Goal: Task Accomplishment & Management: Manage account settings

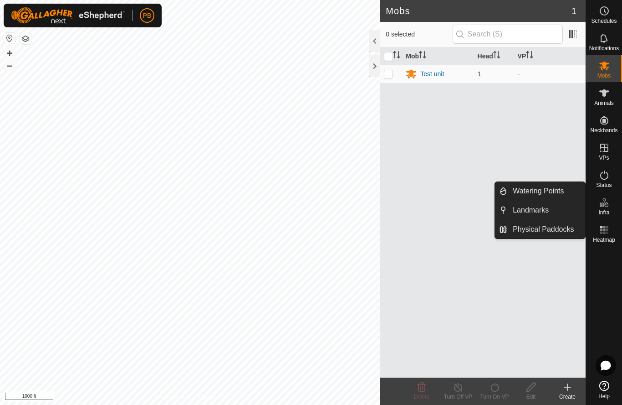
click at [529, 211] on span "Landmarks" at bounding box center [531, 210] width 36 height 11
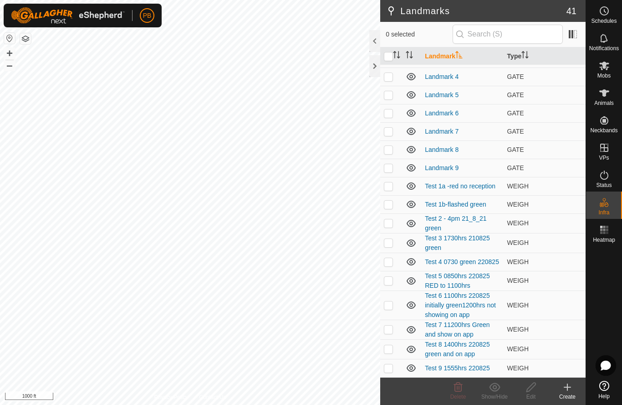
scroll to position [453, 0]
click at [452, 365] on link "Test 9 1555hrs 220825" at bounding box center [457, 367] width 65 height 7
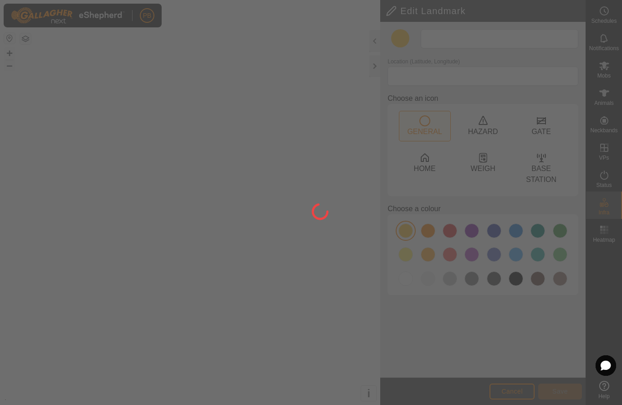
type input "Test 9 1555hrs 220825"
type input "-27.915090, 152.104314"
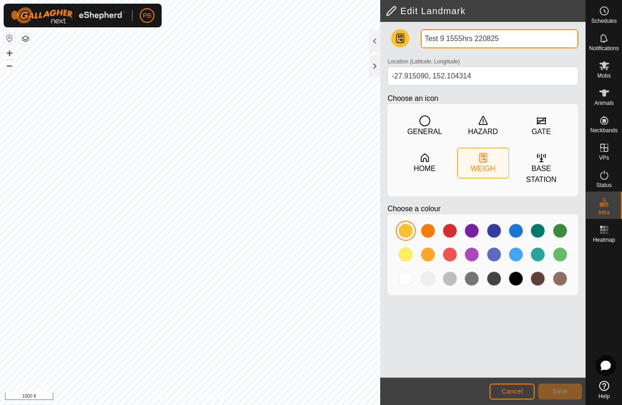
click at [521, 41] on input "Test 9 1555hrs 220825" at bounding box center [500, 38] width 158 height 19
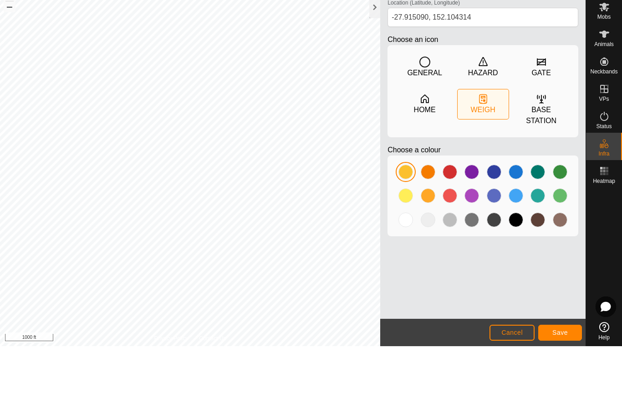
type input "Test 9 1555hrs 220825 green and app"
click at [562, 387] on span "Save" at bounding box center [560, 390] width 15 height 7
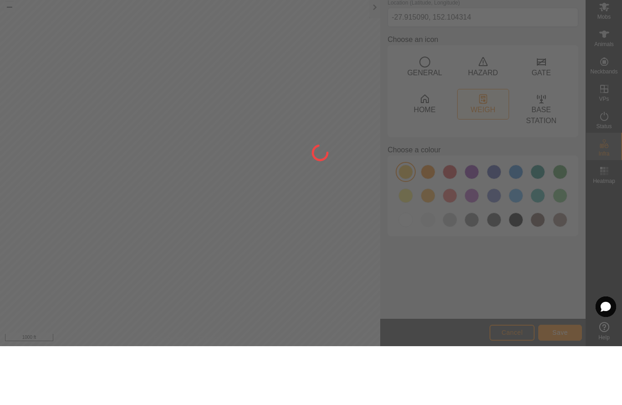
scroll to position [0, 0]
